Goal: Navigation & Orientation: Find specific page/section

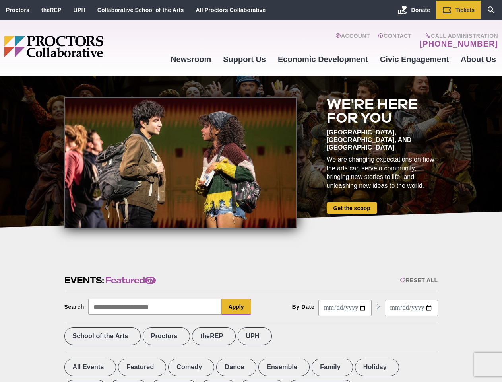
click at [251, 191] on div at bounding box center [180, 162] width 233 height 131
click at [418, 280] on div "Reset All" at bounding box center [419, 280] width 38 height 6
click at [237, 307] on button "Apply" at bounding box center [236, 307] width 29 height 16
